Goal: Use online tool/utility: Utilize a website feature to perform a specific function

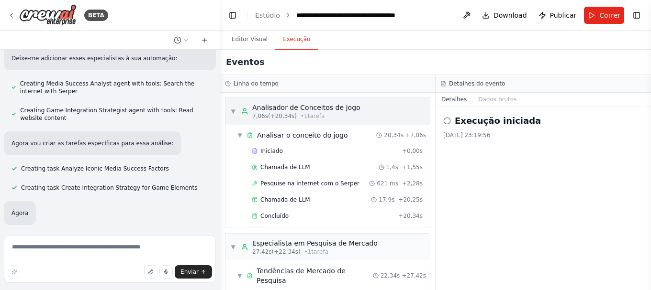
click at [257, 110] on font "Analisador de Conceitos de Jogo" at bounding box center [306, 108] width 108 height 8
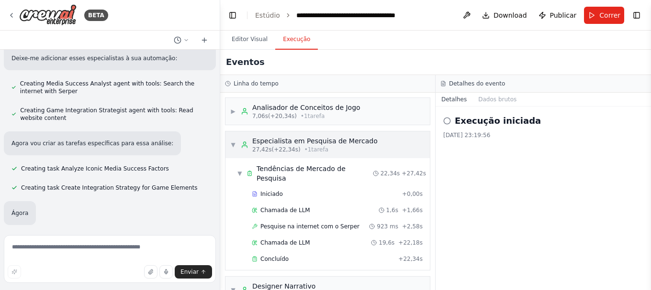
click at [261, 144] on font "Especialista em Pesquisa de Mercado" at bounding box center [314, 141] width 125 height 8
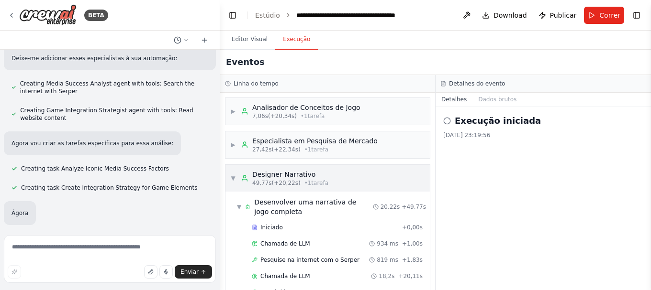
click at [263, 178] on font "Designer Narrativo" at bounding box center [283, 175] width 63 height 8
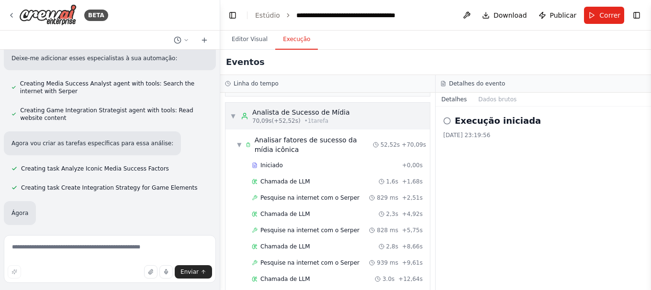
click at [273, 116] on font "Analista de Sucesso de Mídia" at bounding box center [301, 113] width 98 height 8
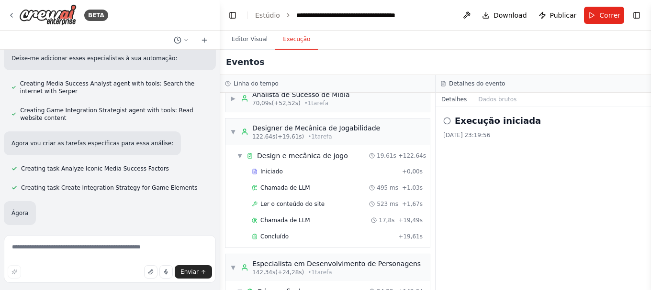
scroll to position [144, 0]
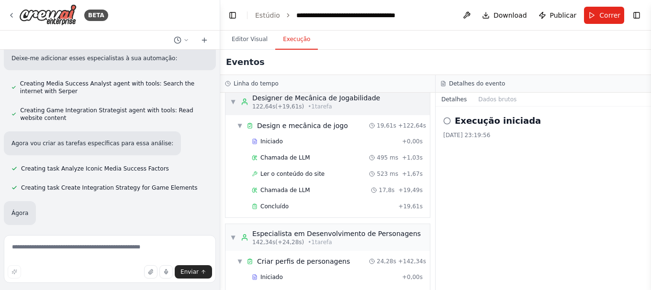
click at [269, 104] on font "122,64s" at bounding box center [263, 106] width 23 height 7
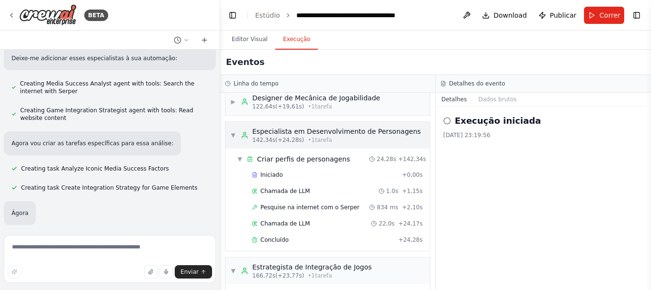
click at [277, 132] on font "Especialista em Desenvolvimento de Personagens" at bounding box center [336, 132] width 168 height 8
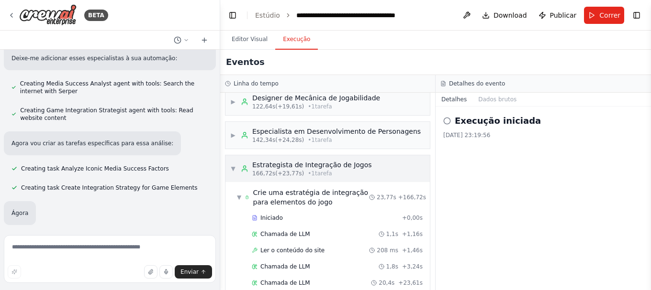
click at [268, 169] on font "Estrategista de Integração de Jogos" at bounding box center [312, 165] width 120 height 8
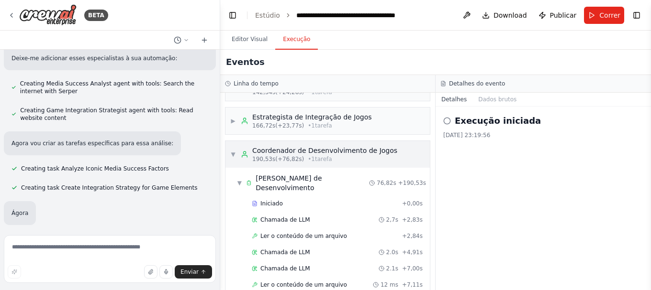
click at [275, 155] on font "Coordenador de Desenvolvimento de Jogos" at bounding box center [324, 151] width 145 height 8
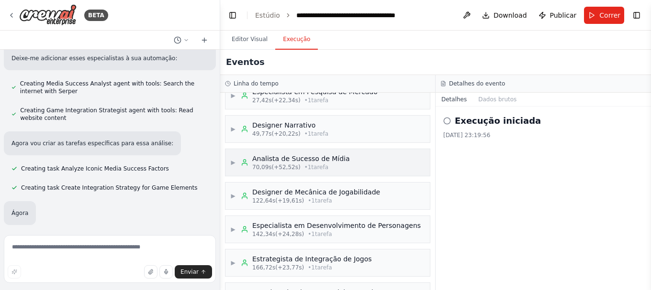
scroll to position [32, 0]
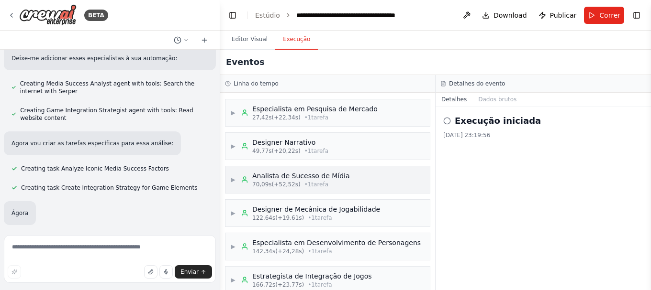
click at [269, 177] on font "Analista de Sucesso de Mídia" at bounding box center [301, 176] width 98 height 8
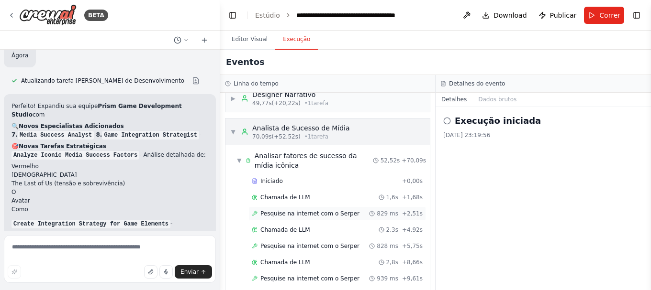
scroll to position [128, 0]
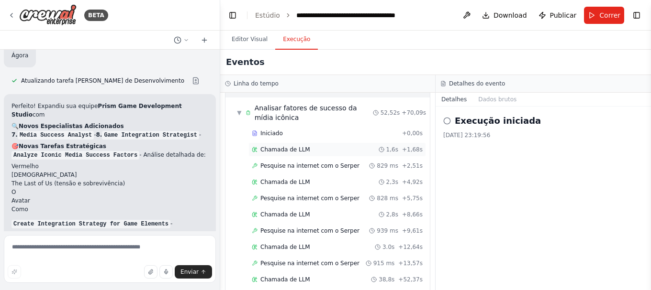
click at [288, 153] on font "Chamada de LLM" at bounding box center [285, 149] width 50 height 7
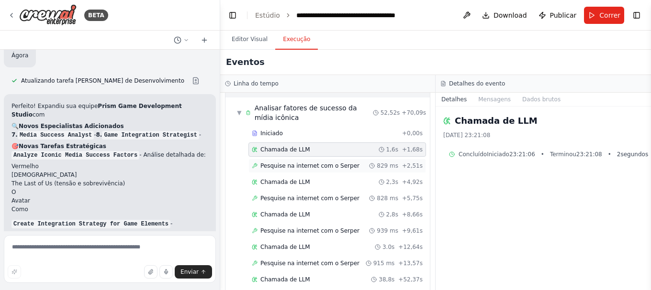
click at [292, 167] on font "Pesquise na internet com o Serper" at bounding box center [309, 166] width 99 height 7
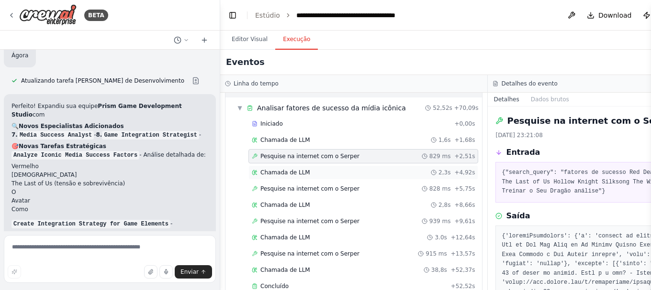
click at [287, 173] on font "Chamada de LLM" at bounding box center [285, 172] width 50 height 7
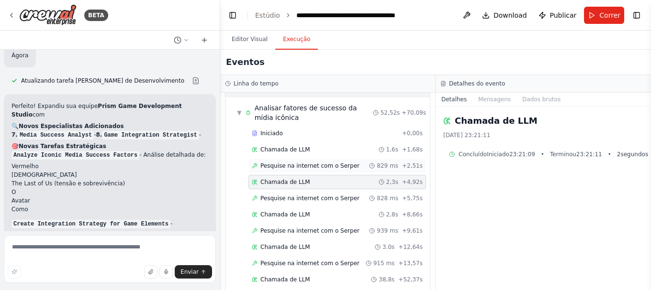
click at [299, 160] on div "Pesquise na internet com o Serper 829 ms + 2,51s" at bounding box center [337, 166] width 178 height 14
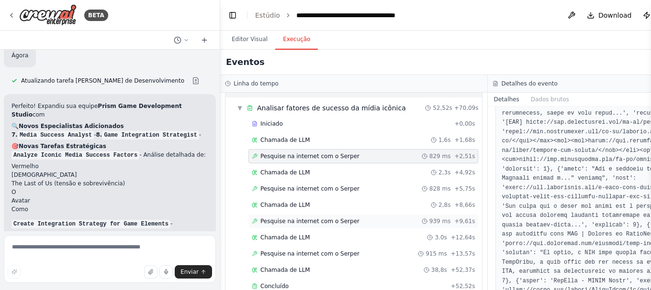
scroll to position [383, 0]
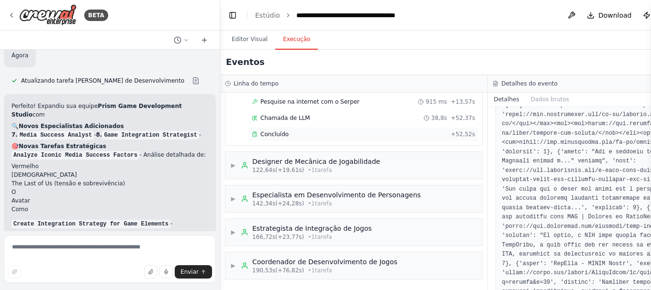
click at [285, 135] on font "Concluído" at bounding box center [274, 134] width 28 height 7
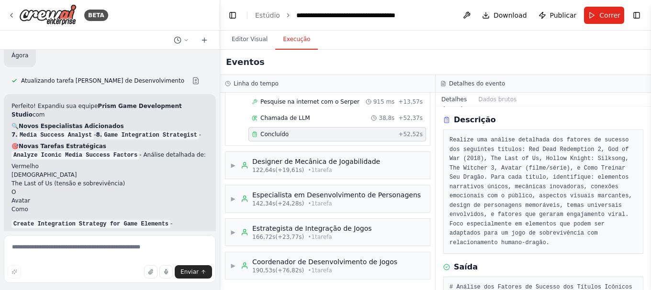
scroll to position [48, 0]
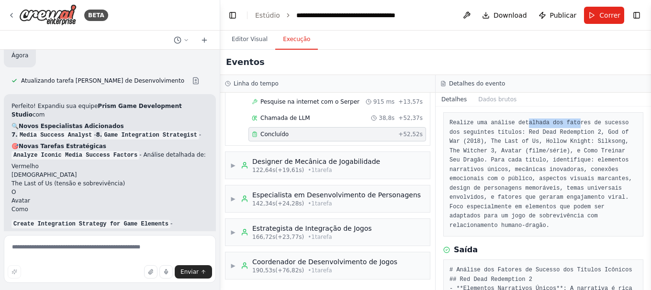
drag, startPoint x: 521, startPoint y: 123, endPoint x: 577, endPoint y: 127, distance: 56.1
click at [570, 127] on pre "Realize uma análise detalhada dos fatores de sucesso dos seguintes títulos: Red…" at bounding box center [543, 175] width 188 height 112
click at [601, 123] on font "Realize uma análise detalhada dos fatores de sucesso dos seguintes títulos: Red…" at bounding box center [542, 175] width 186 height 110
drag, startPoint x: 465, startPoint y: 132, endPoint x: 510, endPoint y: 130, distance: 45.5
click at [508, 130] on font "Realize uma análise detalhada dos fatores de sucesso dos seguintes títulos: Red…" at bounding box center [542, 175] width 186 height 110
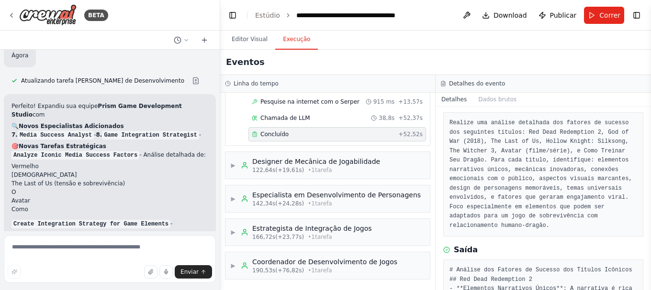
click at [529, 130] on font "Realize uma análise detalhada dos fatores de sucesso dos seguintes títulos: Red…" at bounding box center [542, 175] width 186 height 110
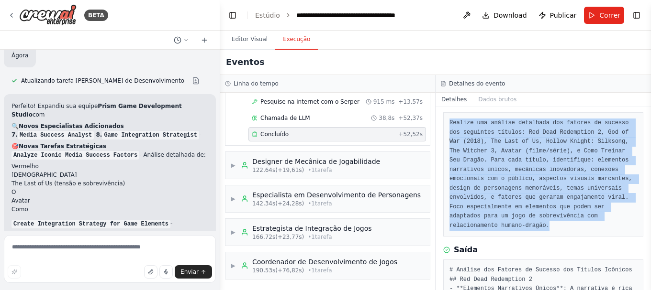
drag, startPoint x: 447, startPoint y: 123, endPoint x: 506, endPoint y: 228, distance: 120.4
click at [506, 228] on div "Realize uma análise detalhada dos fatores de sucesso dos seguintes títulos: Red…" at bounding box center [543, 174] width 200 height 124
copy font "Realize uma análise detalhada dos fatores de sucesso dos seguintes títulos: Red…"
click at [489, 175] on pre "Realize uma análise detalhada dos fatores de sucesso dos seguintes títulos: Red…" at bounding box center [543, 175] width 188 height 112
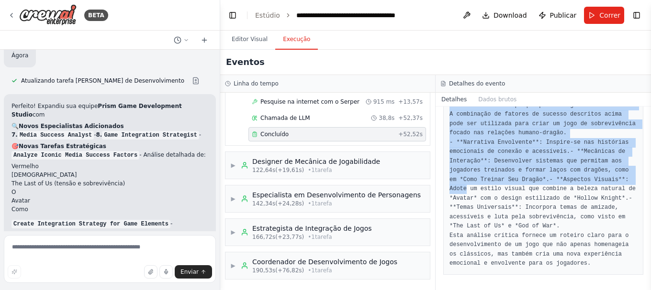
scroll to position [1790, 0]
drag, startPoint x: 449, startPoint y: 128, endPoint x: 556, endPoint y: 268, distance: 176.1
copy pre "# Loremip dol Sitamet co Adipisc eli Seddoei Temporin ## Utl Etdo Magnaaliqu 0 …"
click at [504, 139] on font "- **Narrativa Envolvente**: Inspire-se nas histórias emocionais de conexão e ac…" at bounding box center [540, 147] width 183 height 16
